Goal: Check status: Check status

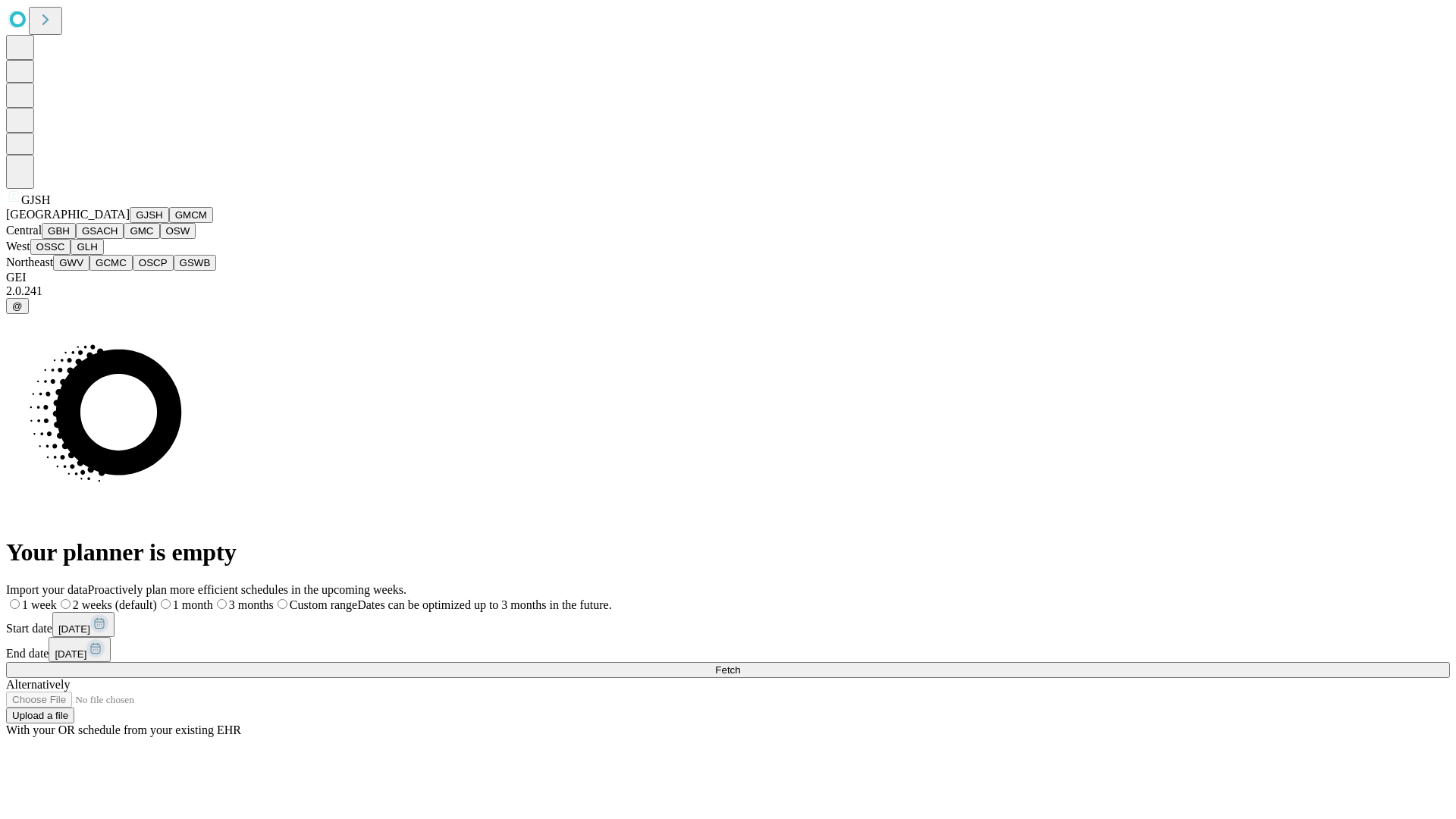
click at [129, 223] on button "GJSH" at bounding box center [148, 215] width 39 height 16
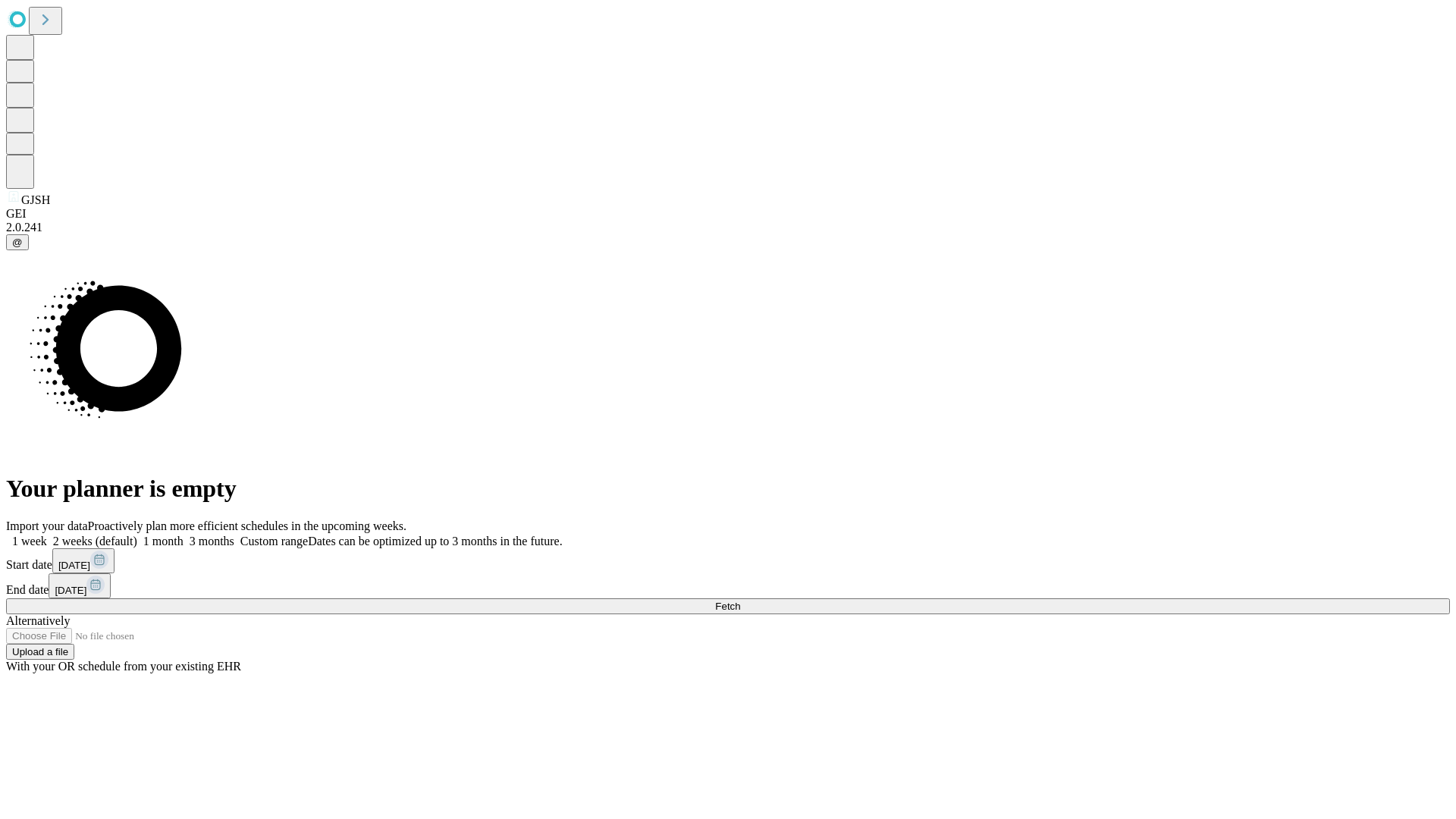
click at [137, 534] on label "2 weeks (default)" at bounding box center [92, 540] width 90 height 13
click at [740, 601] on span "Fetch" at bounding box center [728, 606] width 25 height 11
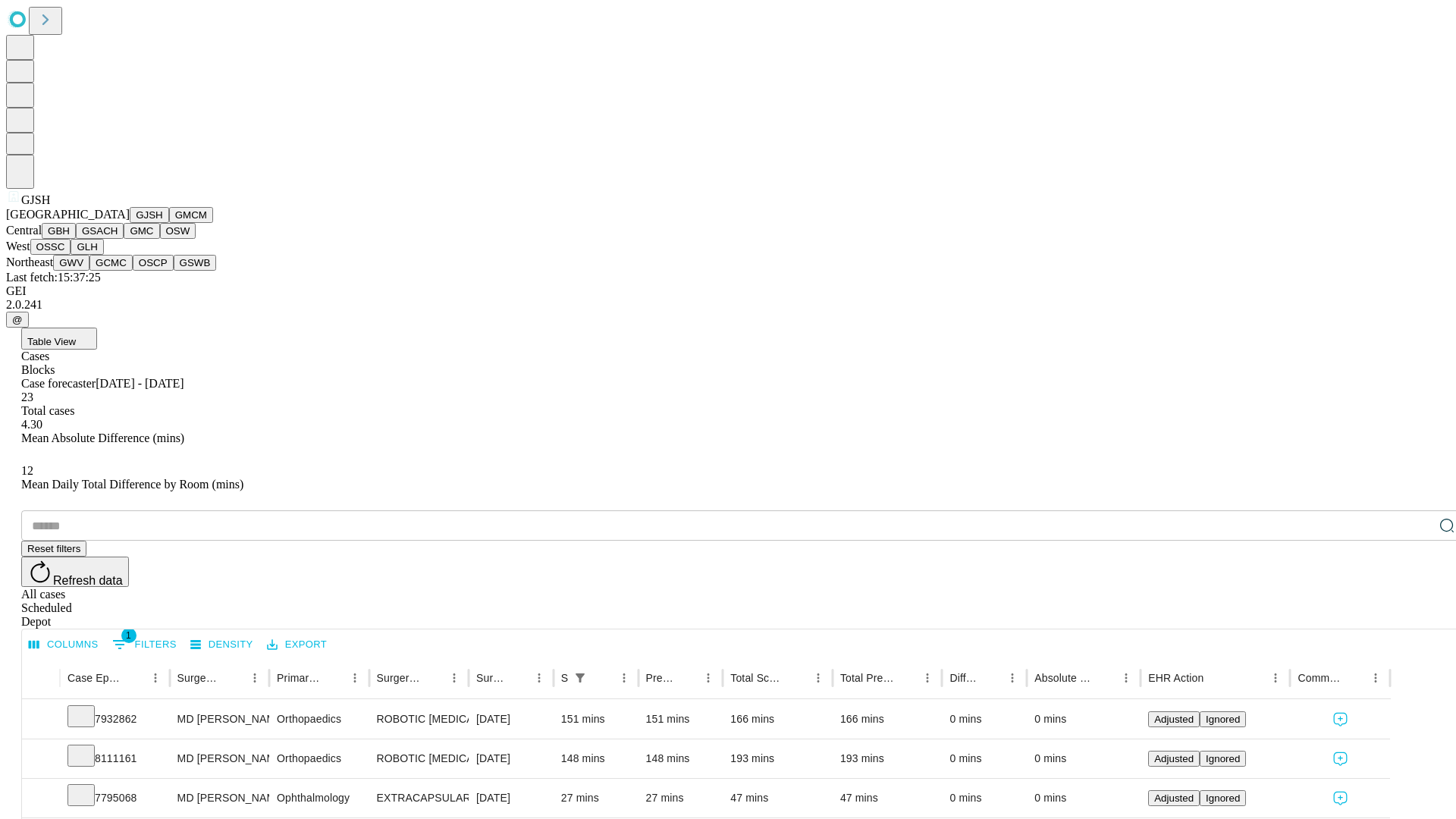
click at [169, 223] on button "GMCM" at bounding box center [191, 215] width 44 height 16
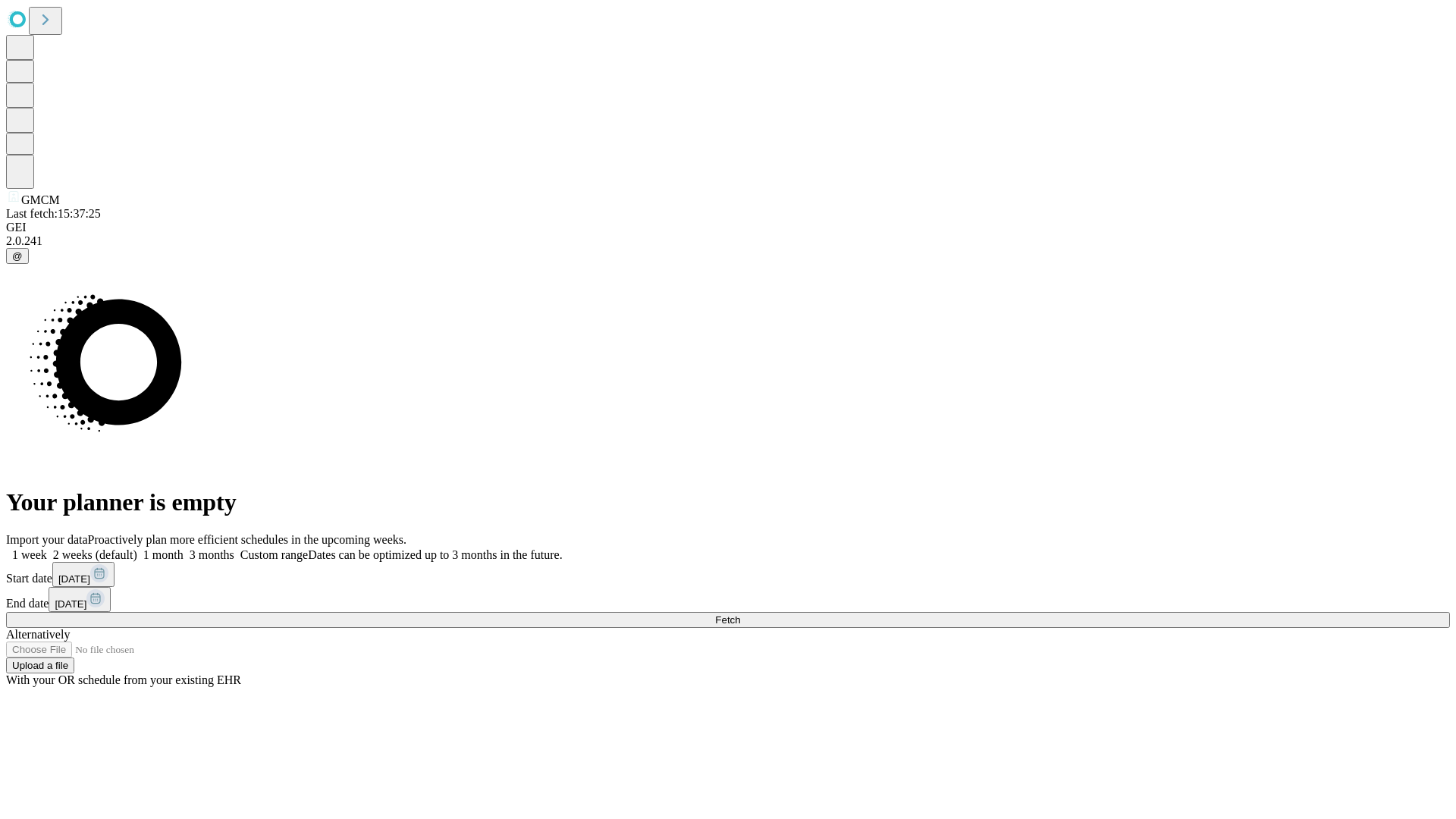
click at [137, 548] on label "2 weeks (default)" at bounding box center [92, 554] width 90 height 13
click at [740, 614] on span "Fetch" at bounding box center [728, 619] width 25 height 11
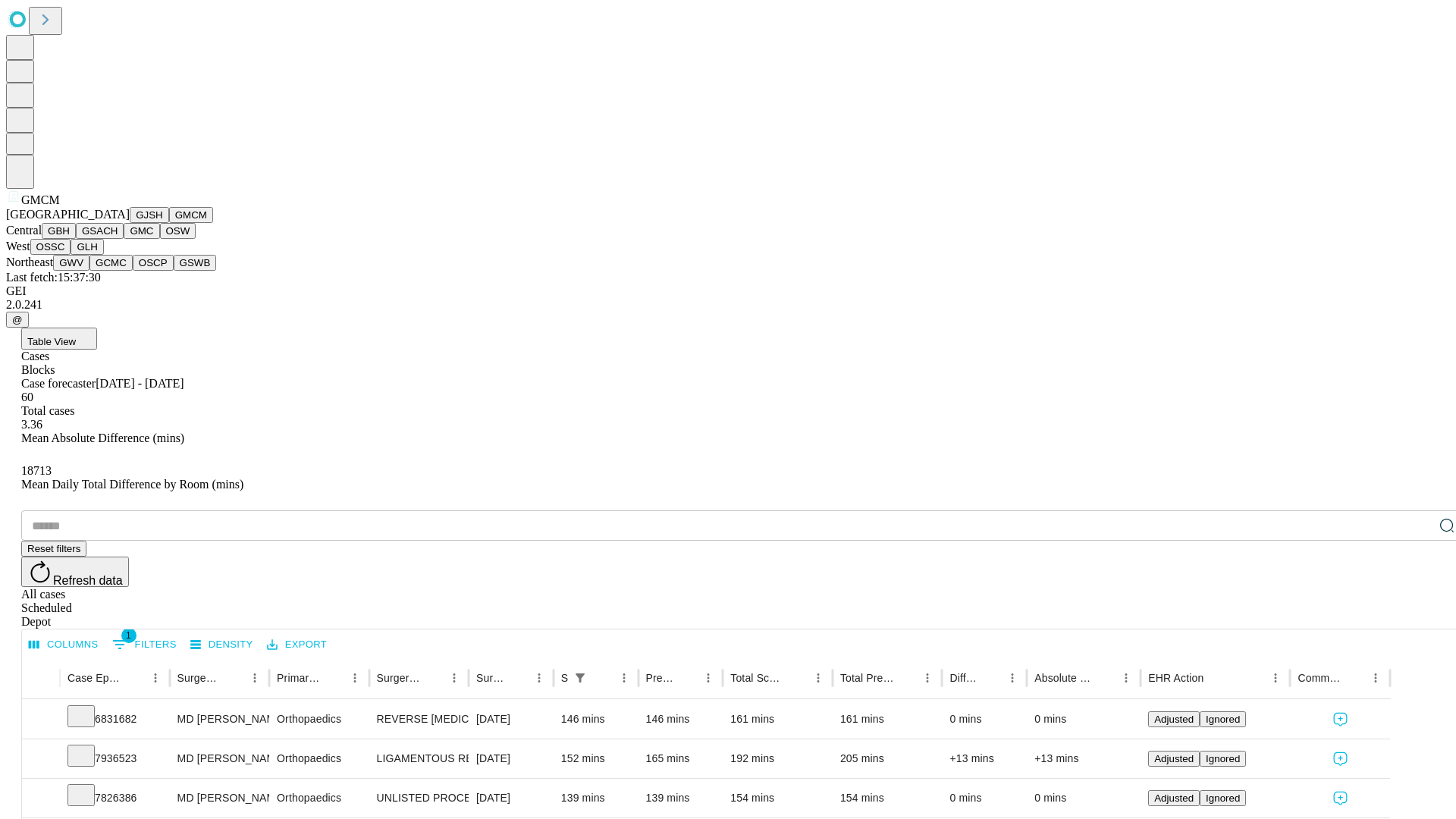
click at [76, 238] on button "GBH" at bounding box center [59, 231] width 34 height 16
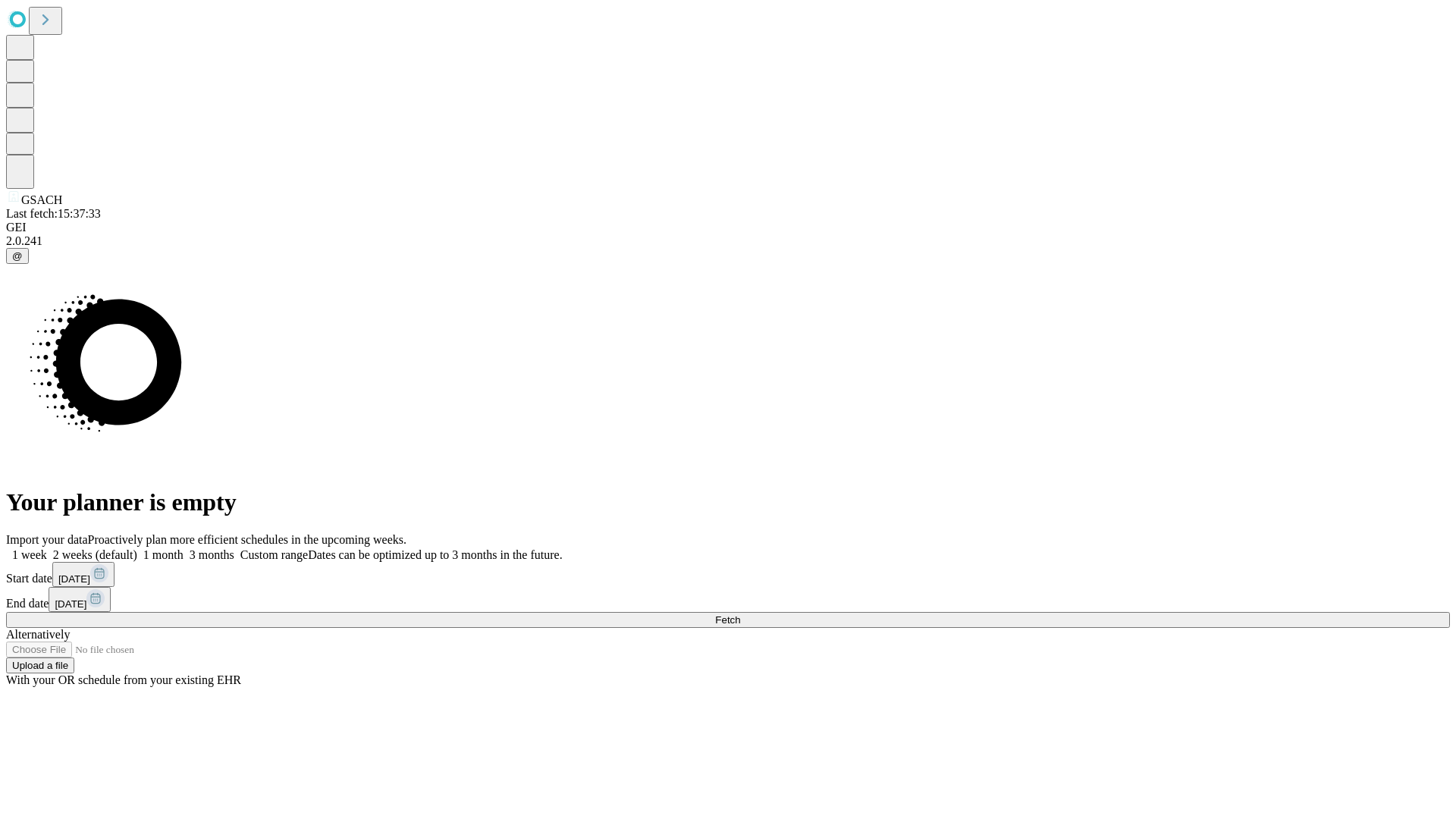
click at [137, 548] on label "2 weeks (default)" at bounding box center [92, 554] width 90 height 13
click at [740, 614] on span "Fetch" at bounding box center [728, 619] width 25 height 11
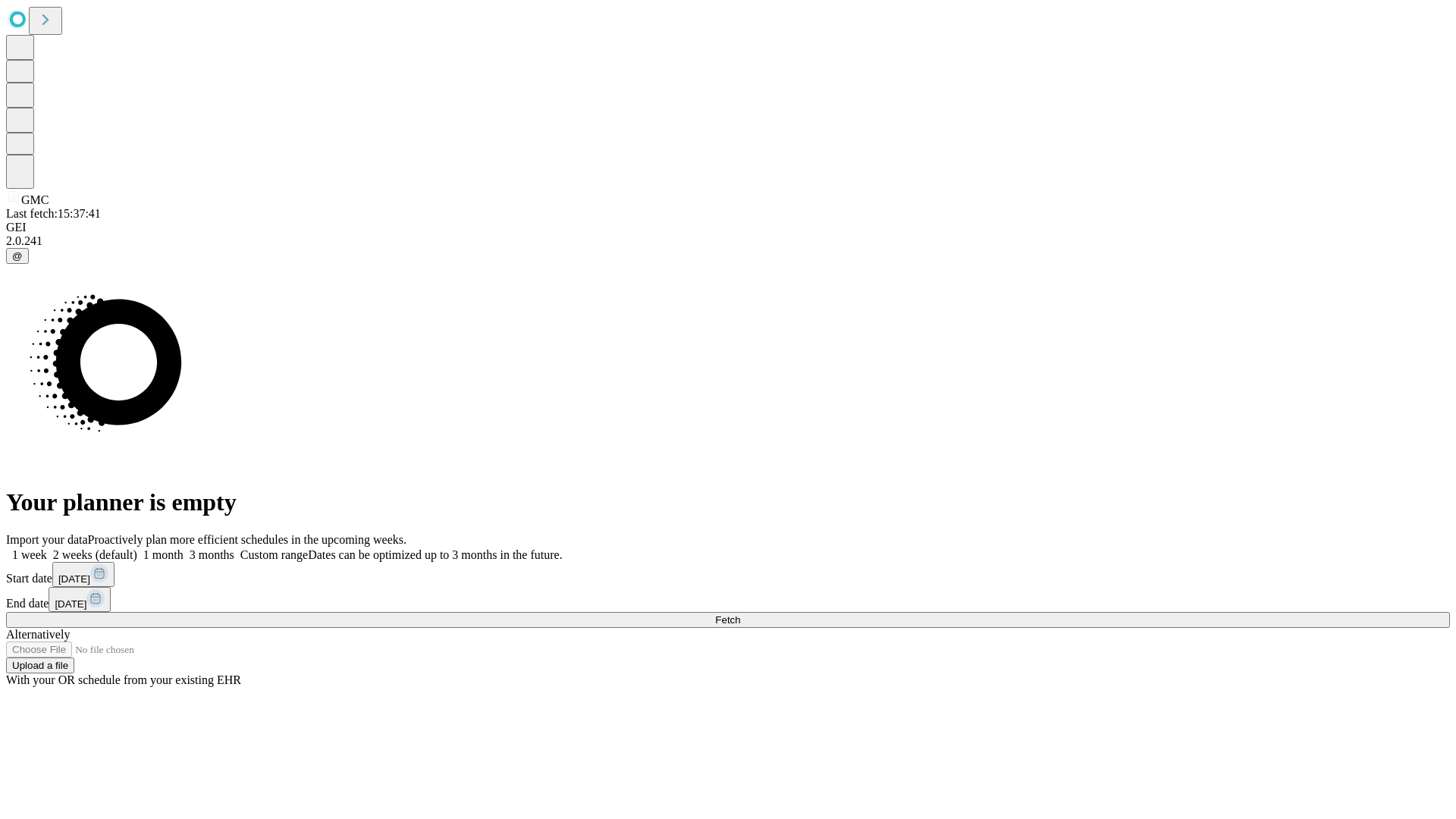
click at [137, 548] on label "2 weeks (default)" at bounding box center [92, 554] width 90 height 13
click at [740, 614] on span "Fetch" at bounding box center [728, 619] width 25 height 11
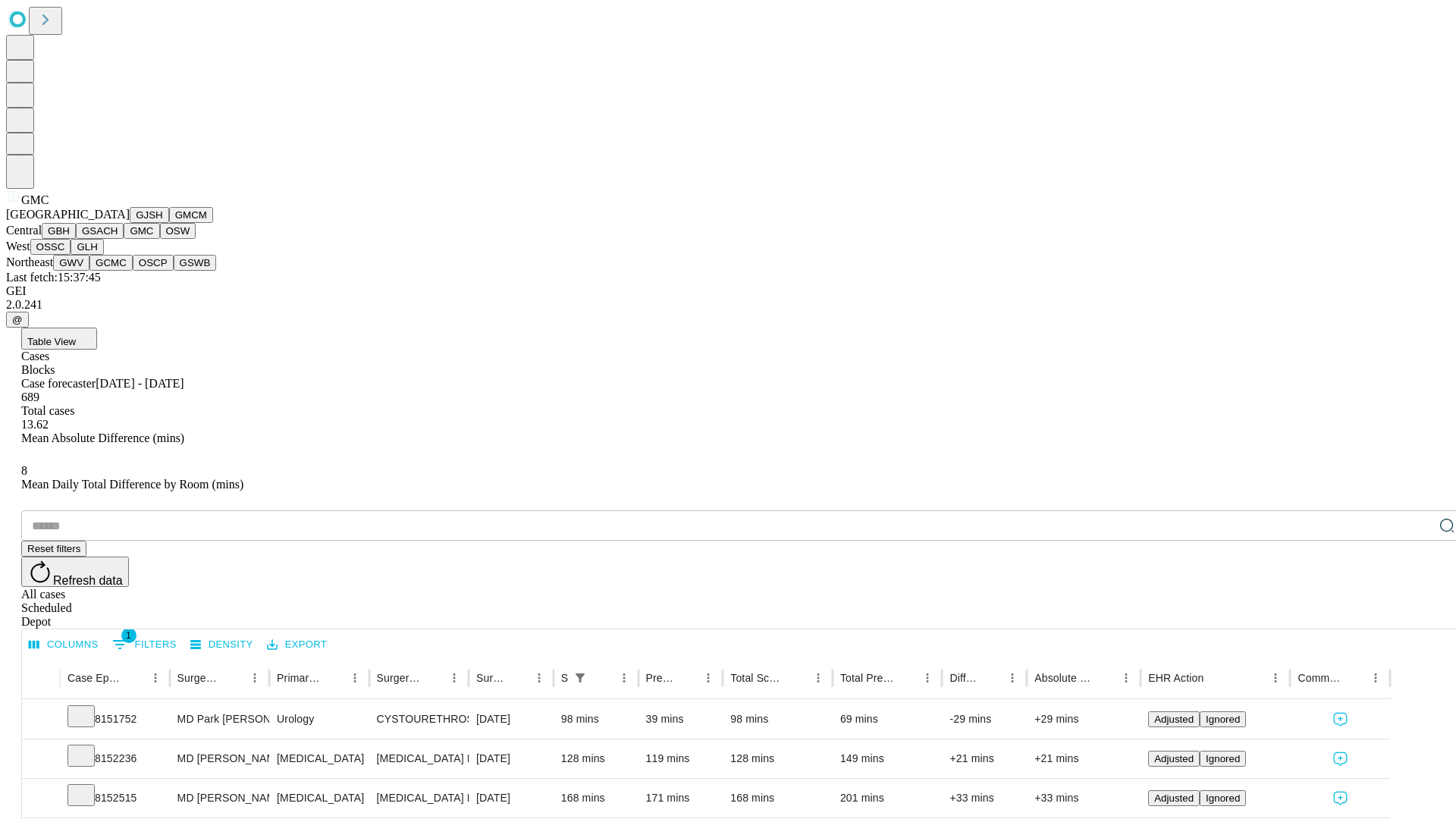
click at [160, 238] on button "OSW" at bounding box center [178, 231] width 37 height 16
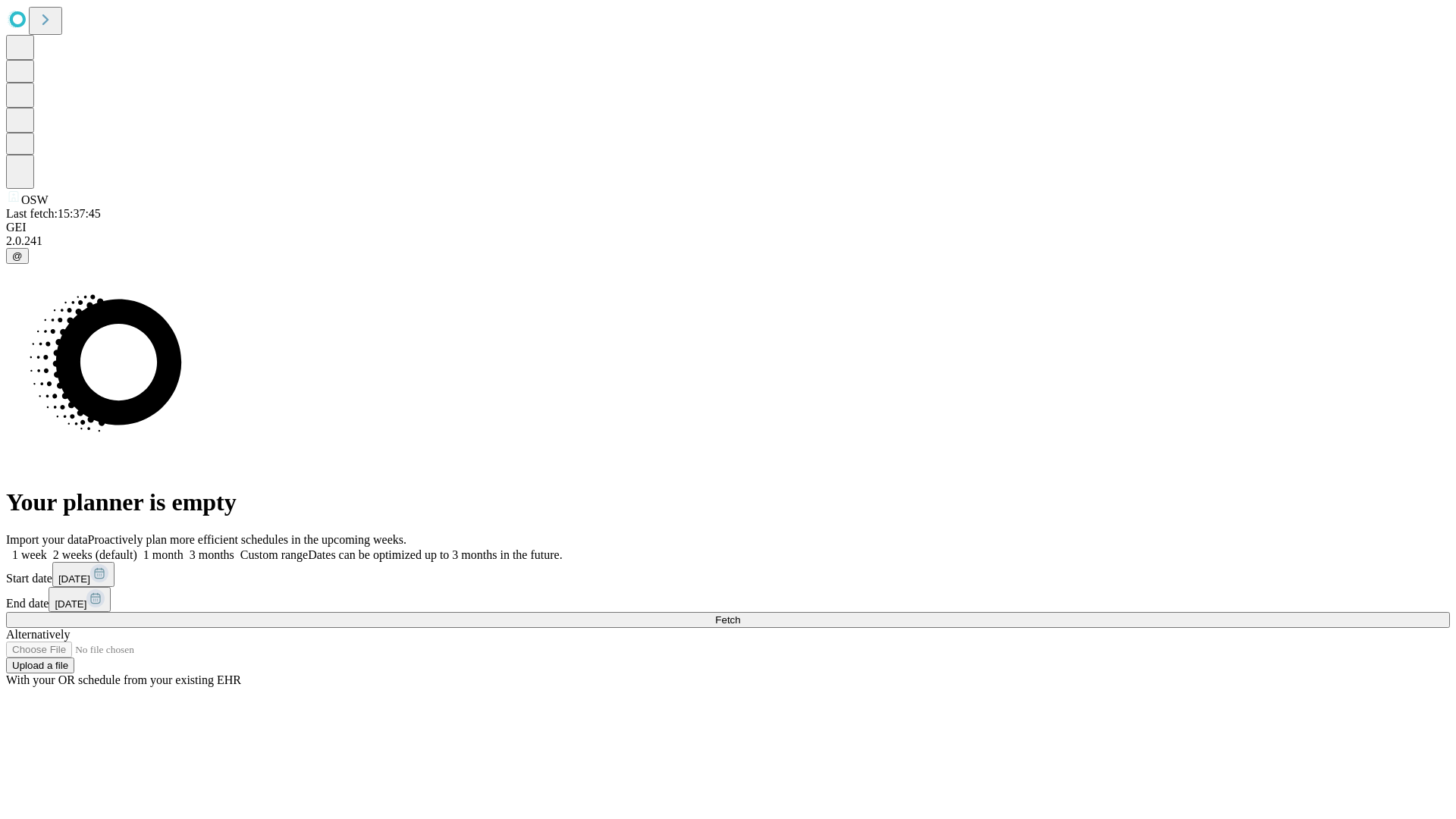
click at [137, 548] on label "2 weeks (default)" at bounding box center [92, 554] width 90 height 13
click at [740, 614] on span "Fetch" at bounding box center [728, 619] width 25 height 11
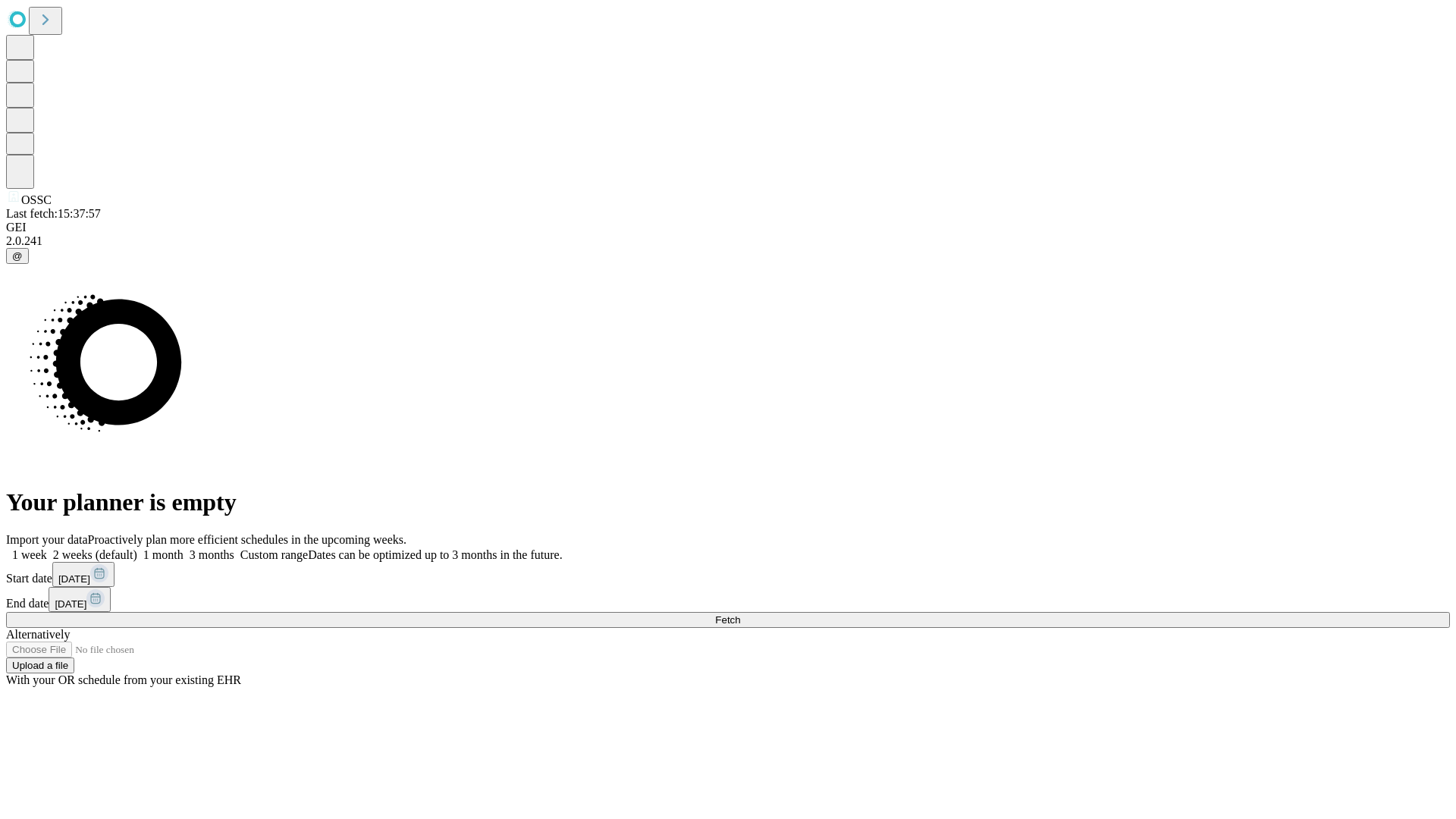
click at [740, 614] on span "Fetch" at bounding box center [728, 619] width 25 height 11
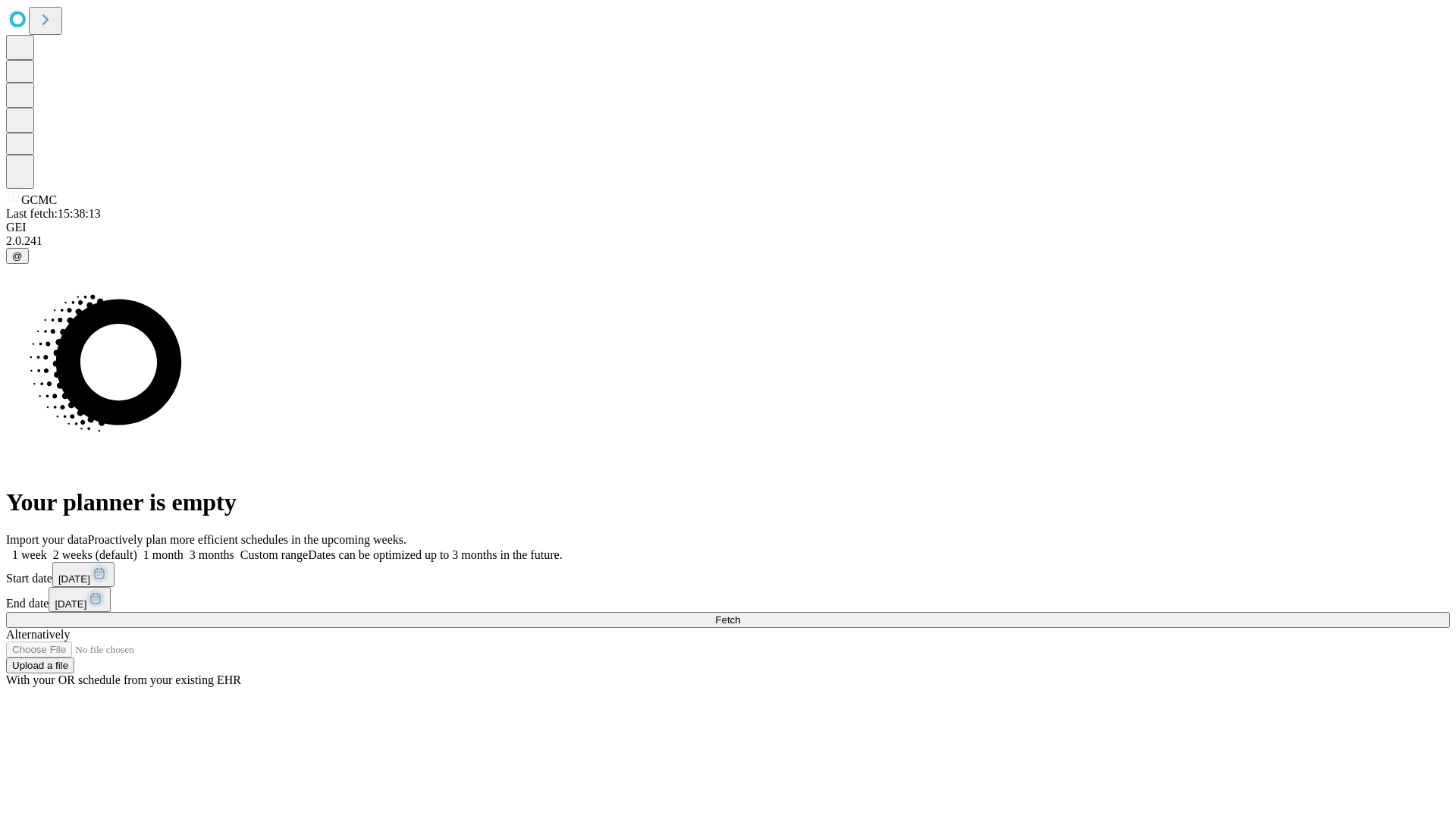
click at [137, 548] on label "2 weeks (default)" at bounding box center [92, 554] width 90 height 13
click at [740, 614] on span "Fetch" at bounding box center [728, 619] width 25 height 11
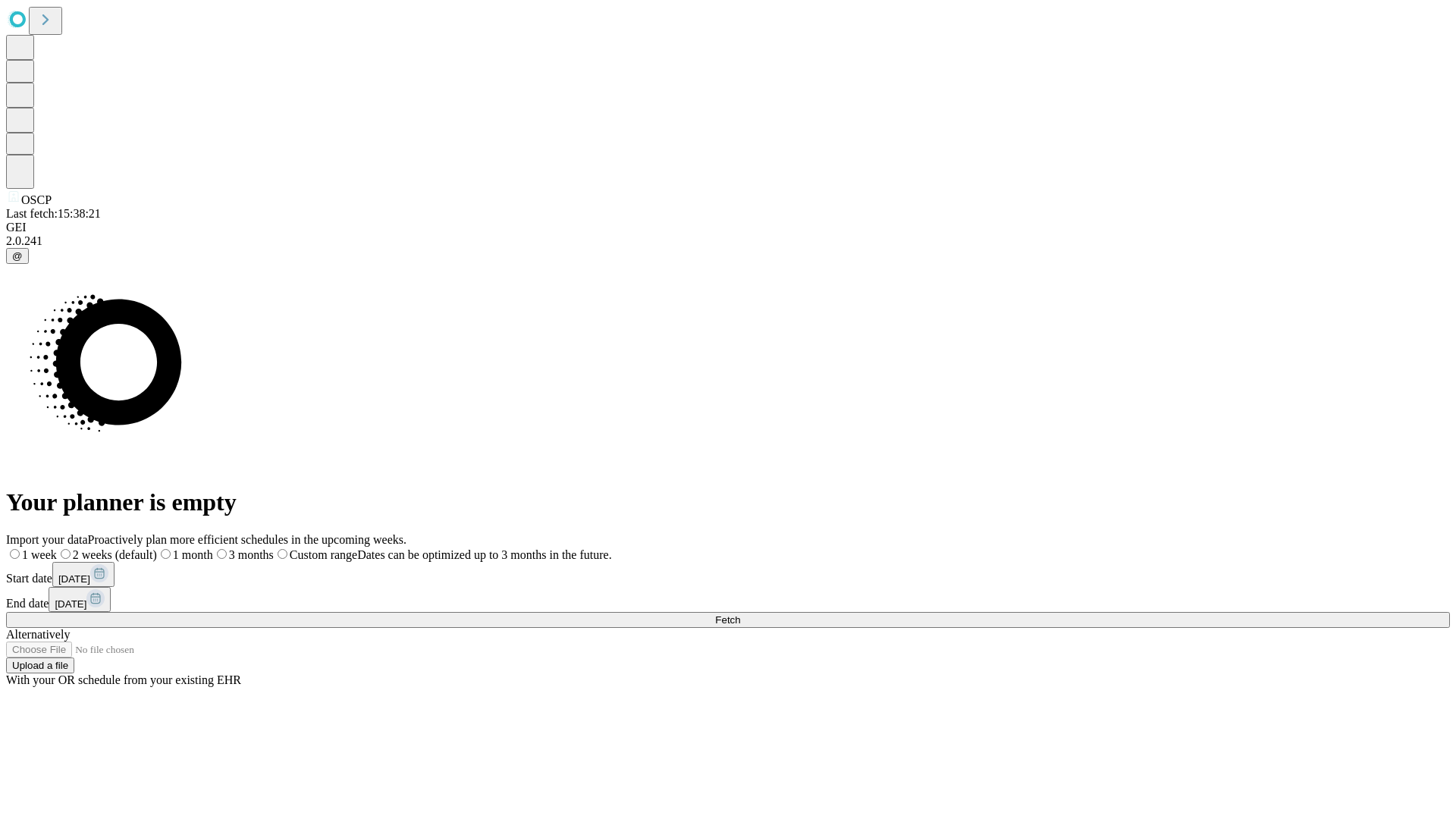
click at [157, 548] on label "2 weeks (default)" at bounding box center [107, 554] width 100 height 13
click at [740, 614] on span "Fetch" at bounding box center [728, 619] width 25 height 11
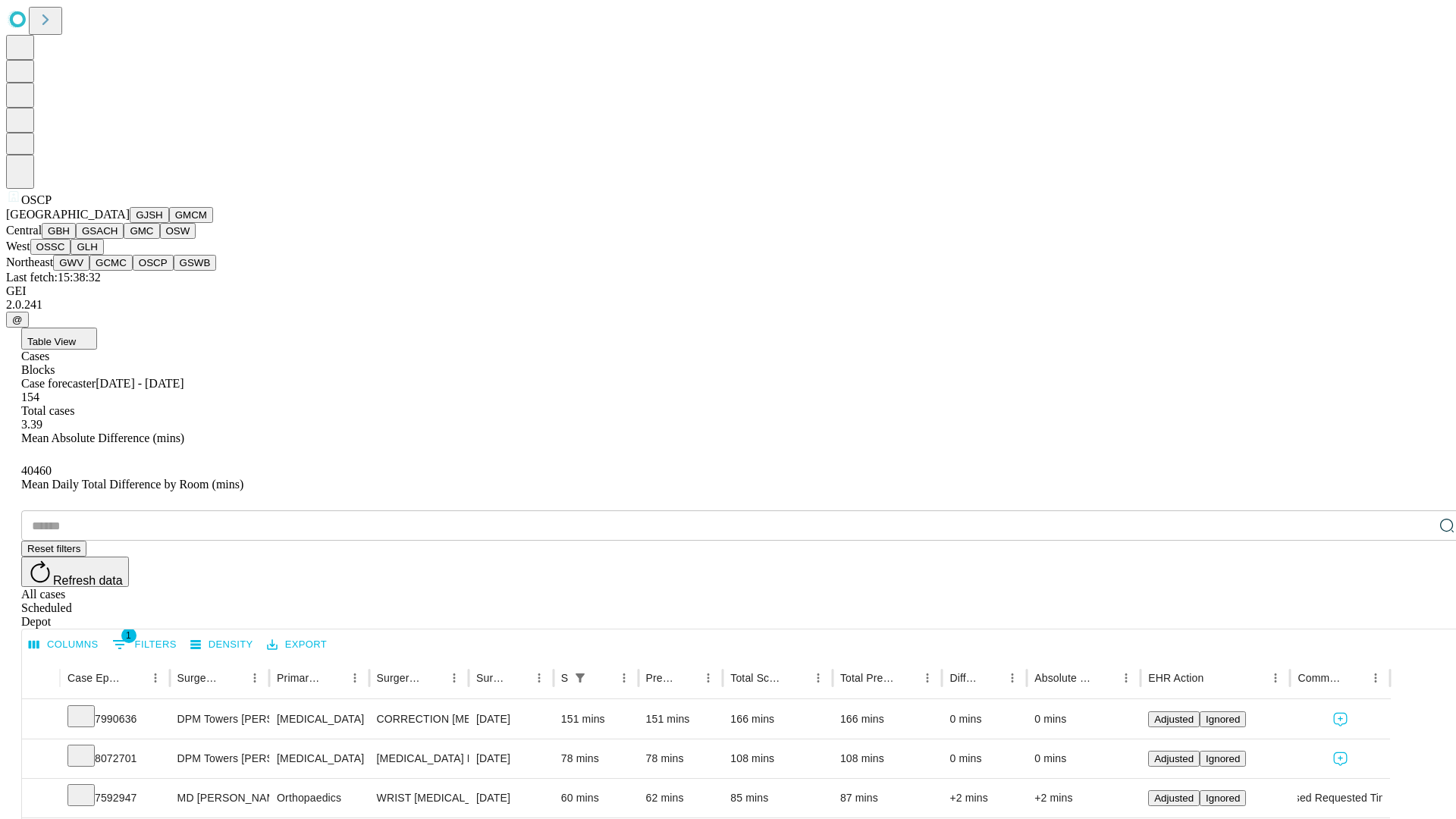
click at [174, 271] on button "GSWB" at bounding box center [195, 263] width 43 height 16
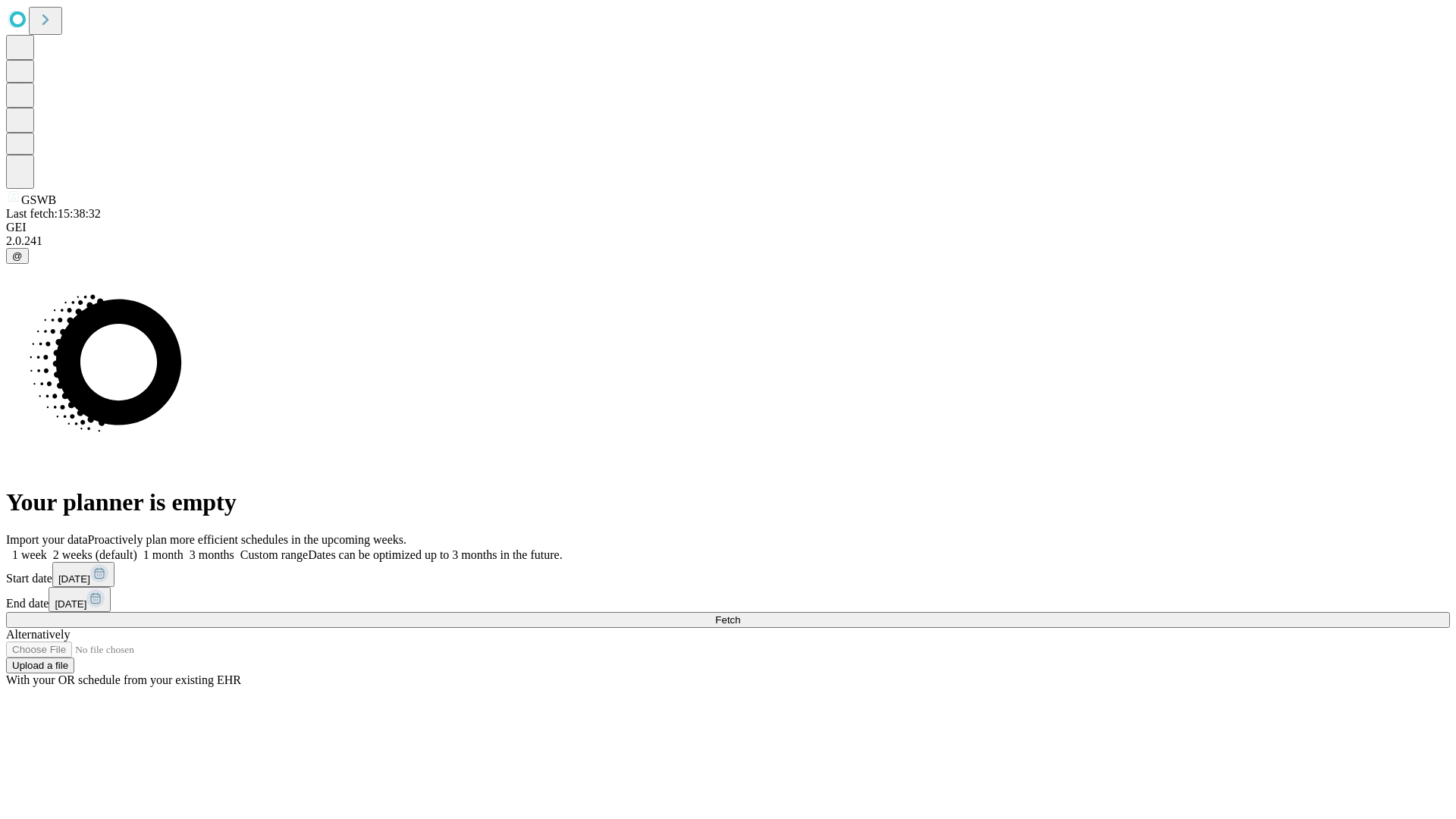
click at [137, 548] on label "2 weeks (default)" at bounding box center [92, 554] width 90 height 13
click at [740, 614] on span "Fetch" at bounding box center [728, 619] width 25 height 11
